Goal: Information Seeking & Learning: Stay updated

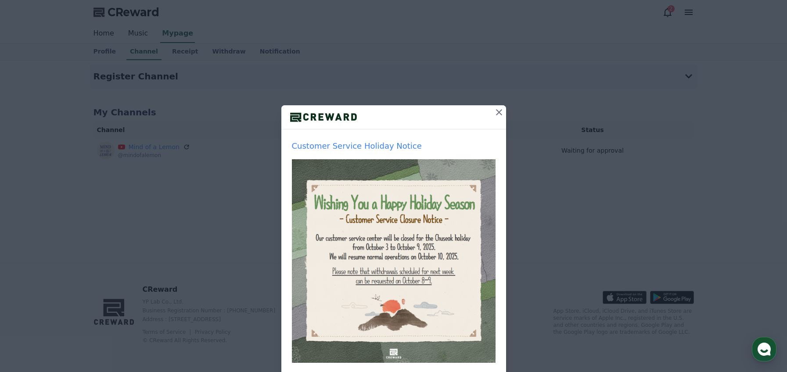
click at [494, 111] on icon at bounding box center [499, 112] width 11 height 11
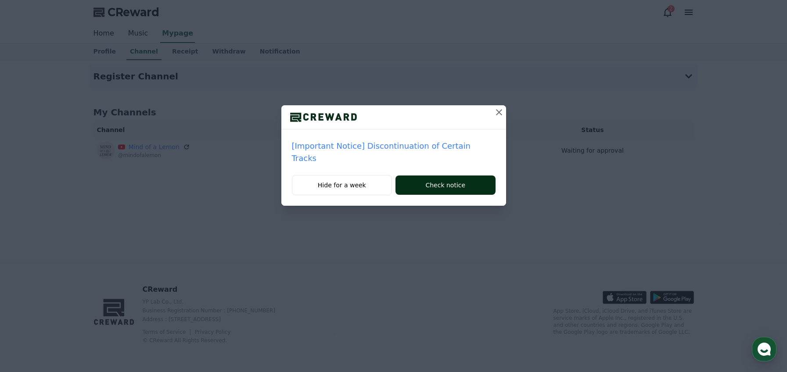
click at [462, 176] on button "Check notice" at bounding box center [445, 185] width 100 height 19
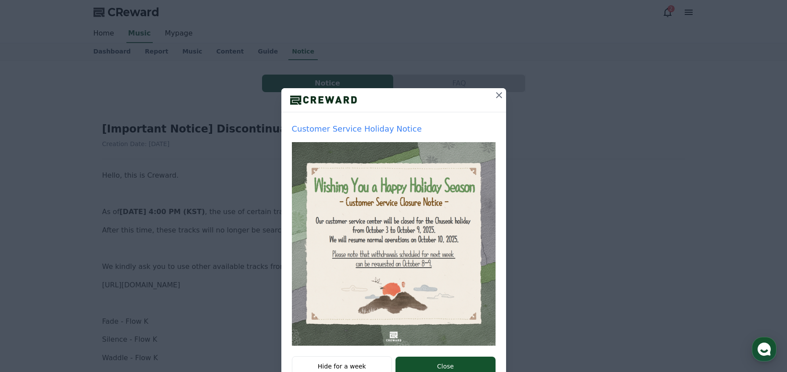
scroll to position [21, 0]
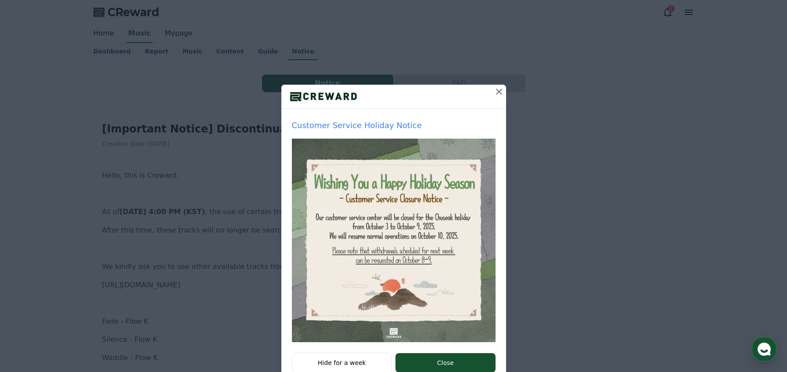
click at [494, 94] on icon at bounding box center [499, 91] width 11 height 11
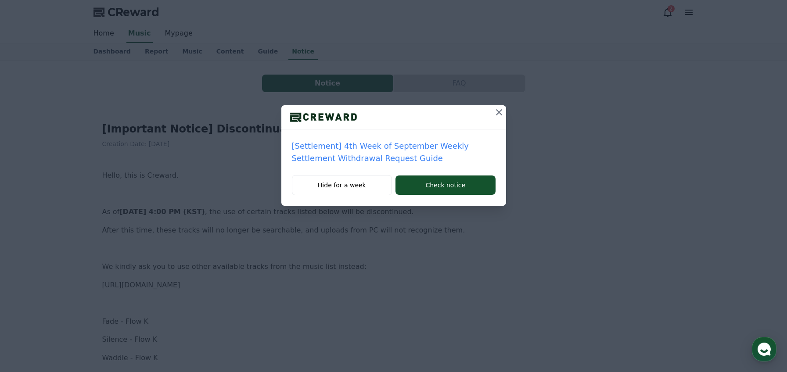
click at [500, 111] on icon at bounding box center [499, 112] width 6 height 6
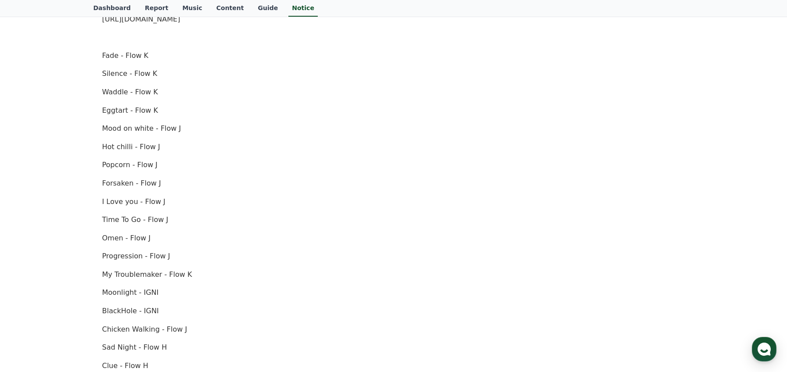
scroll to position [222, 0]
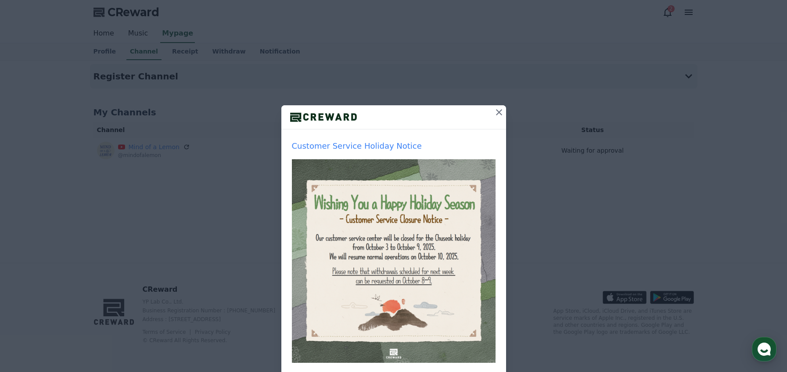
click at [494, 117] on icon at bounding box center [499, 112] width 11 height 11
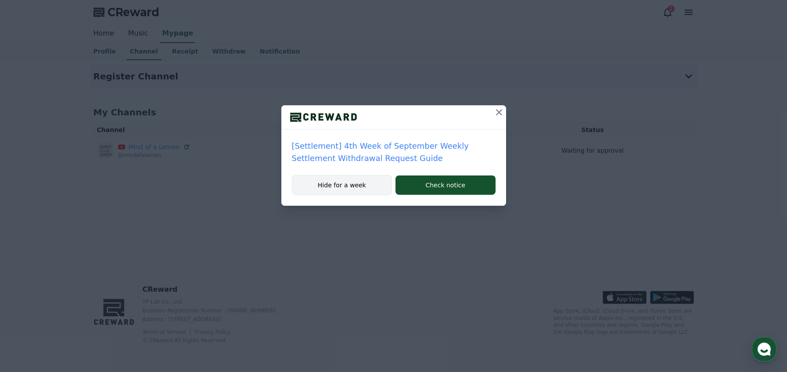
click at [358, 179] on button "Hide for a week" at bounding box center [342, 185] width 100 height 20
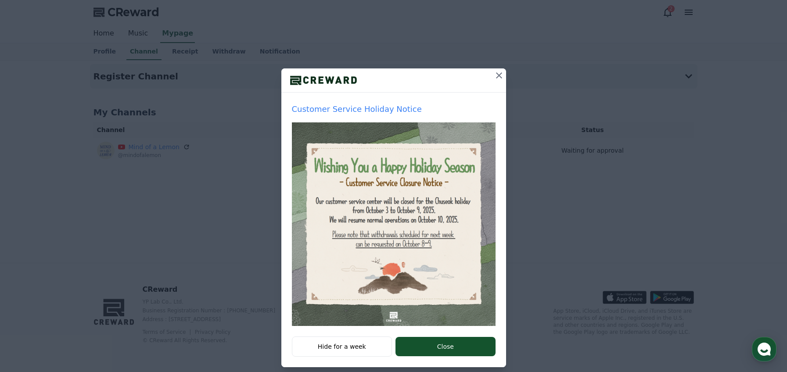
scroll to position [46, 0]
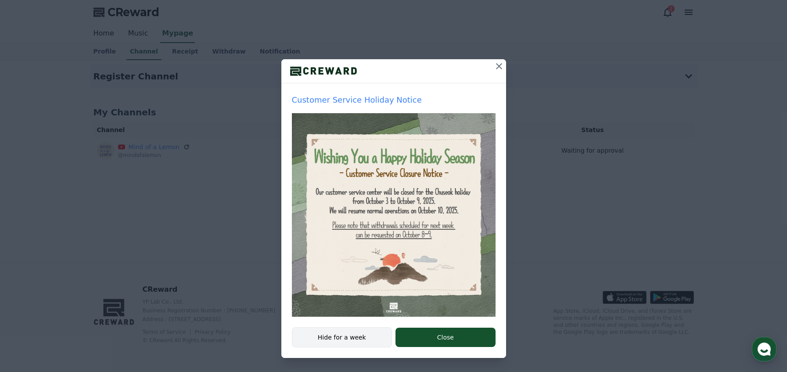
click at [359, 338] on button "Hide for a week" at bounding box center [342, 337] width 100 height 20
